Goal: Check status: Check status

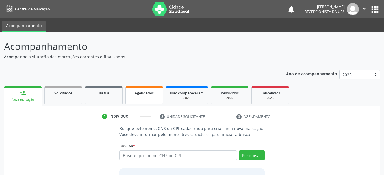
click at [139, 94] on span "Agendados" at bounding box center [144, 93] width 19 height 5
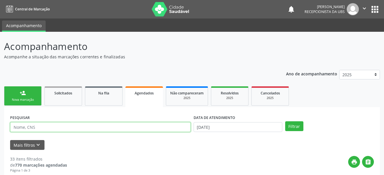
click at [118, 123] on input "text" at bounding box center [100, 127] width 181 height 10
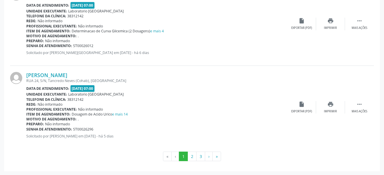
scroll to position [1274, 0]
type input "[PERSON_NAME]"
click at [191, 155] on button "2" at bounding box center [192, 156] width 9 height 10
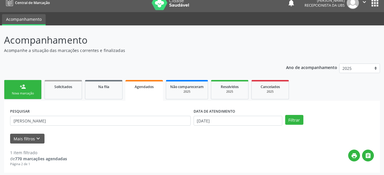
scroll to position [8, 0]
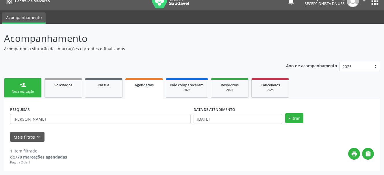
click at [155, 88] on link "Agendados" at bounding box center [144, 88] width 38 height 21
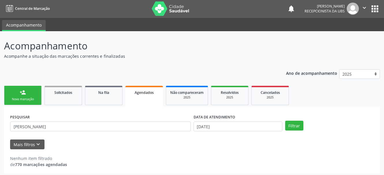
scroll to position [0, 0]
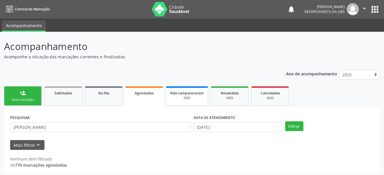
click at [195, 97] on div "2025" at bounding box center [187, 98] width 34 height 4
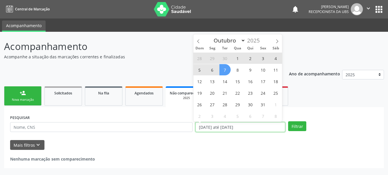
drag, startPoint x: 196, startPoint y: 126, endPoint x: 258, endPoint y: 125, distance: 61.8
click at [259, 125] on input "[DATE] até [DATE]" at bounding box center [241, 127] width 90 height 10
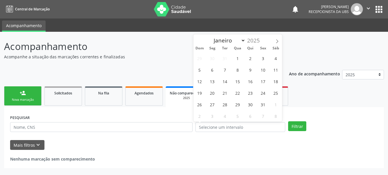
drag, startPoint x: 258, startPoint y: 121, endPoint x: 257, endPoint y: 125, distance: 3.8
click at [257, 124] on body "Central de Marcação notifications [PERSON_NAME][GEOGRAPHIC_DATA] Recepcionista …" at bounding box center [194, 87] width 388 height 175
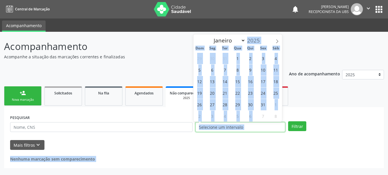
click at [270, 122] on input "text" at bounding box center [241, 127] width 90 height 10
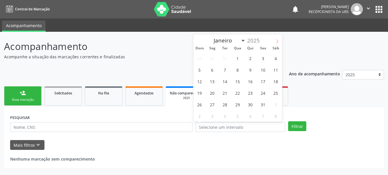
click at [276, 40] on icon at bounding box center [277, 41] width 4 height 4
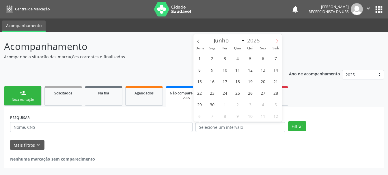
click at [276, 41] on icon at bounding box center [277, 41] width 4 height 4
select select "8"
click at [224, 105] on span "30" at bounding box center [225, 104] width 11 height 11
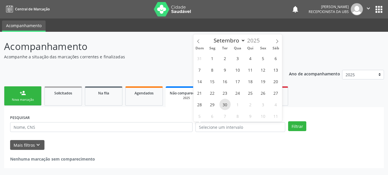
type input "[DATE]"
click at [226, 104] on span "30" at bounding box center [225, 104] width 11 height 11
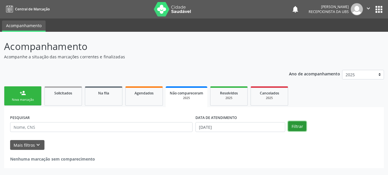
click at [302, 125] on button "Filtrar" at bounding box center [297, 126] width 18 height 10
click at [137, 101] on link "Agendados" at bounding box center [144, 95] width 38 height 19
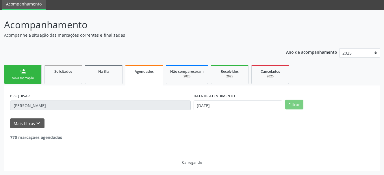
scroll to position [8, 0]
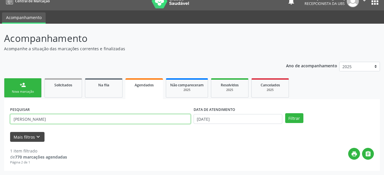
drag, startPoint x: 62, startPoint y: 120, endPoint x: 23, endPoint y: 142, distance: 44.1
click at [23, 142] on form "PESQUISAR [PERSON_NAME] DATA DE ATENDIMENTO [DATE] Filtrar UNIDADE EXECUTANTE S…" at bounding box center [192, 123] width 364 height 37
type input "e"
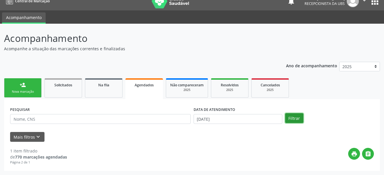
click at [294, 115] on button "Filtrar" at bounding box center [294, 118] width 18 height 10
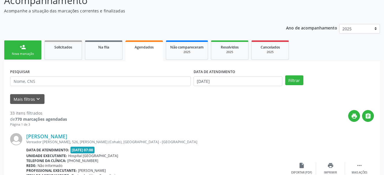
scroll to position [37, 0]
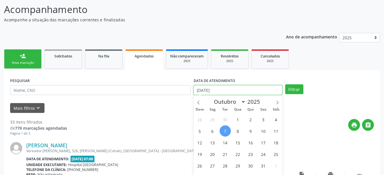
click at [229, 86] on input "[DATE]" at bounding box center [238, 90] width 89 height 10
select select "9"
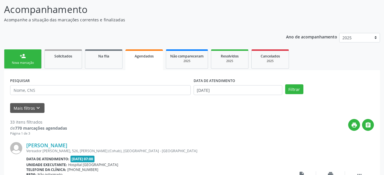
click at [135, 58] on span "Agendados" at bounding box center [144, 56] width 19 height 5
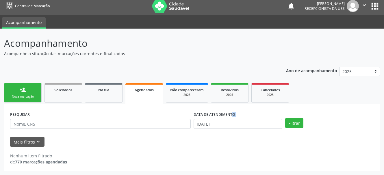
drag, startPoint x: 222, startPoint y: 118, endPoint x: 197, endPoint y: 120, distance: 24.7
click at [197, 120] on div "DATA DE ATENDIMENTO [DATE]" at bounding box center [238, 119] width 89 height 18
drag, startPoint x: 221, startPoint y: 124, endPoint x: 222, endPoint y: 120, distance: 3.4
click at [222, 121] on input "[DATE]" at bounding box center [238, 124] width 89 height 10
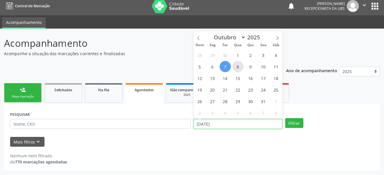
drag, startPoint x: 222, startPoint y: 120, endPoint x: 234, endPoint y: 68, distance: 52.9
click at [226, 110] on body "Central de Marcação notifications [PERSON_NAME][GEOGRAPHIC_DATA] Recepcionista …" at bounding box center [192, 84] width 384 height 175
click at [250, 101] on span "30" at bounding box center [250, 101] width 11 height 11
type input "30/10/2025"
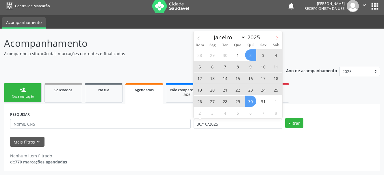
click at [278, 38] on icon at bounding box center [277, 38] width 2 height 4
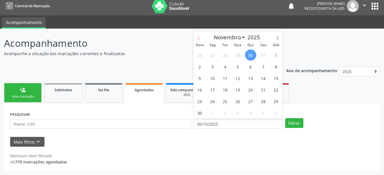
click at [196, 40] on icon at bounding box center [198, 38] width 4 height 4
select select "8"
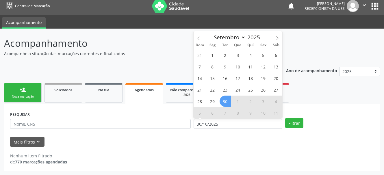
click at [224, 100] on span "30" at bounding box center [225, 101] width 11 height 11
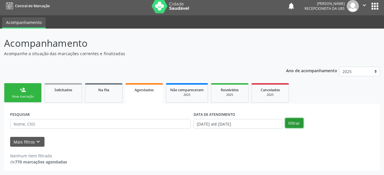
click at [291, 122] on button "Filtrar" at bounding box center [294, 123] width 18 height 10
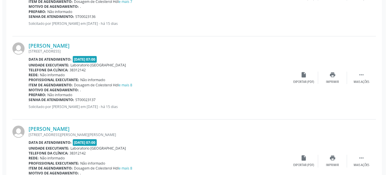
scroll to position [812, 0]
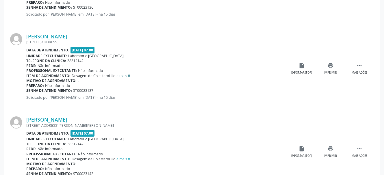
click at [121, 77] on link "e mais 8" at bounding box center [123, 75] width 14 height 5
